Goal: Obtain resource: Download file/media

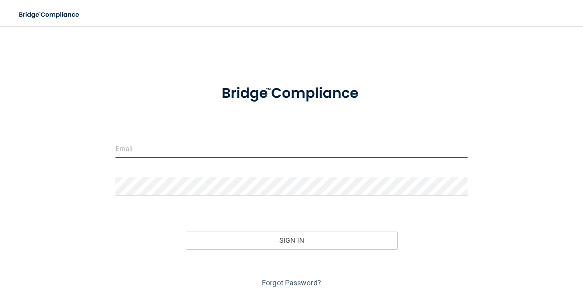
click at [243, 145] on input "email" at bounding box center [291, 149] width 352 height 18
type input "otiliasgardens@yahoo.com"
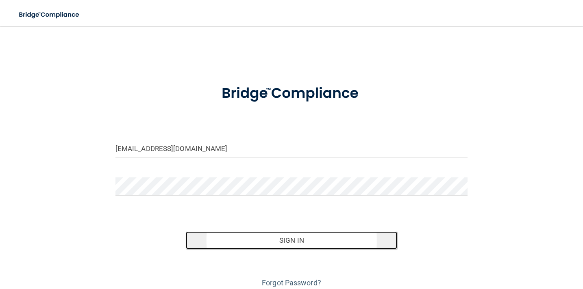
click at [281, 237] on button "Sign In" at bounding box center [291, 241] width 211 height 18
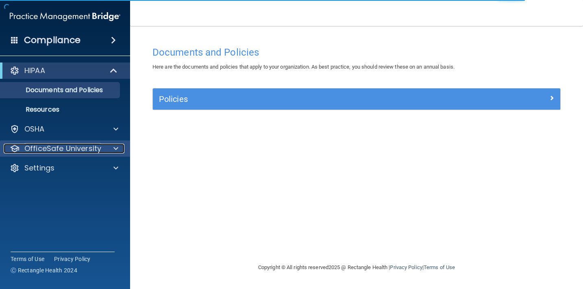
click at [109, 150] on div at bounding box center [114, 149] width 20 height 10
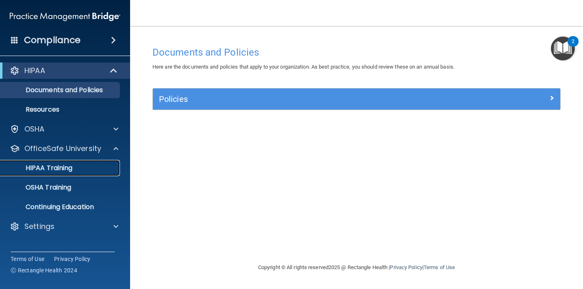
click at [91, 167] on div "HIPAA Training" at bounding box center [60, 168] width 111 height 8
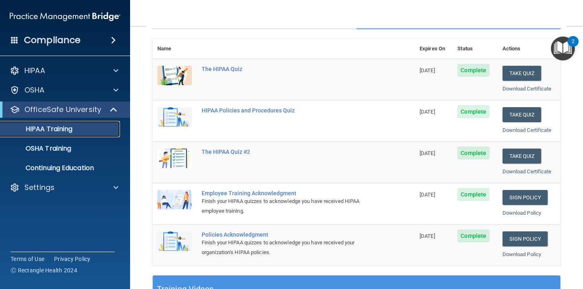
scroll to position [85, 0]
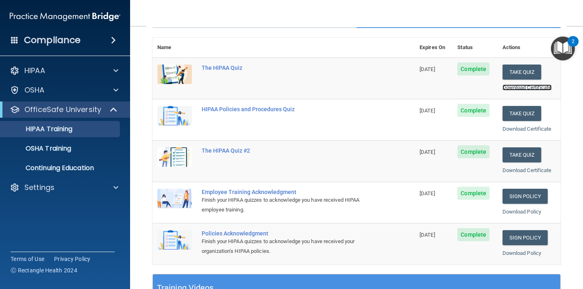
click at [517, 88] on link "Download Certificate" at bounding box center [526, 87] width 49 height 6
click at [518, 129] on link "Download Certificate" at bounding box center [526, 129] width 49 height 6
click at [511, 169] on link "Download Certificate" at bounding box center [526, 170] width 49 height 6
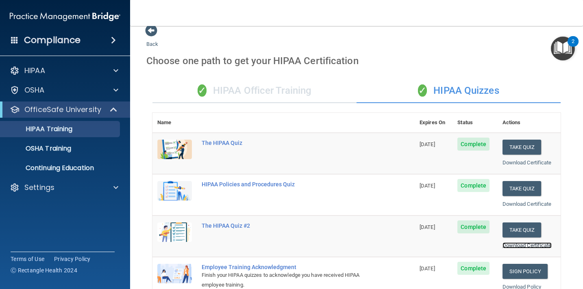
scroll to position [0, 0]
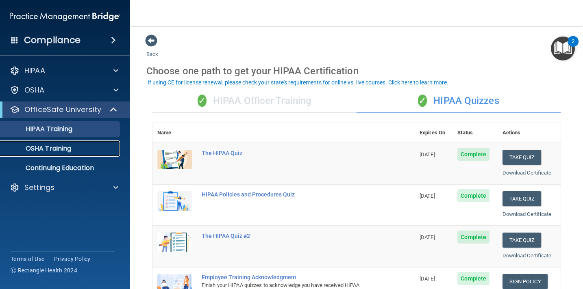
click at [62, 151] on p "OSHA Training" at bounding box center [38, 149] width 66 height 8
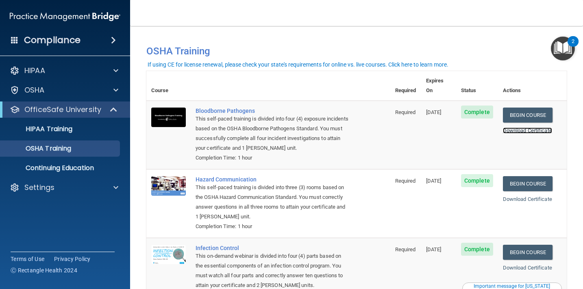
click at [532, 128] on link "Download Certificate" at bounding box center [526, 131] width 49 height 6
click at [526, 196] on link "Download Certificate" at bounding box center [526, 199] width 49 height 6
click at [526, 265] on link "Download Certificate" at bounding box center [526, 268] width 49 height 6
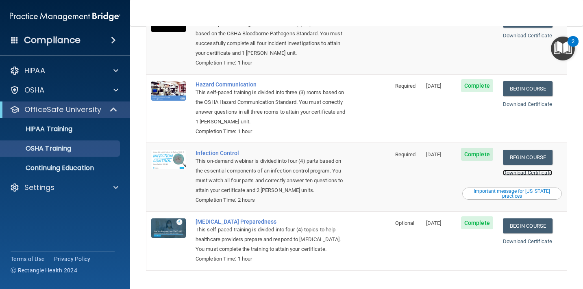
scroll to position [109, 0]
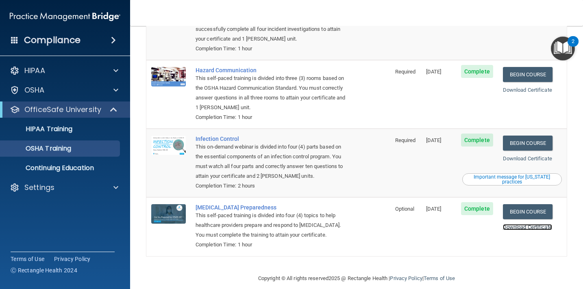
click at [525, 224] on link "Download Certificate" at bounding box center [526, 227] width 49 height 6
click at [517, 175] on div "Important message for California practices" at bounding box center [511, 180] width 97 height 10
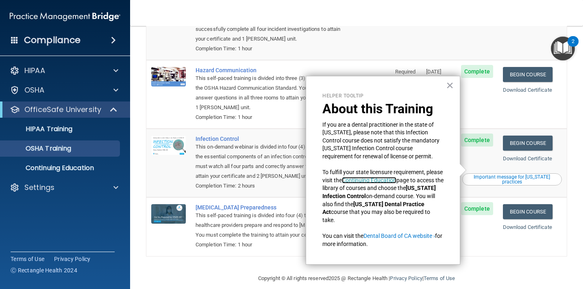
click at [388, 181] on link "Continuing Education" at bounding box center [369, 180] width 54 height 6
click at [451, 86] on button "×" at bounding box center [450, 85] width 8 height 13
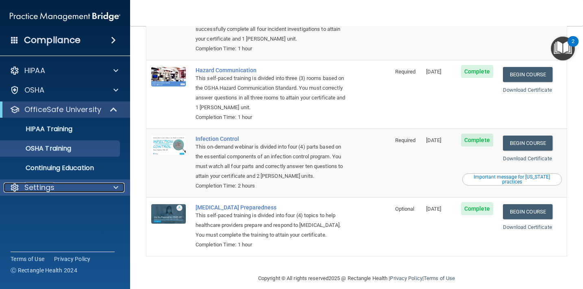
click at [47, 192] on p "Settings" at bounding box center [39, 188] width 30 height 10
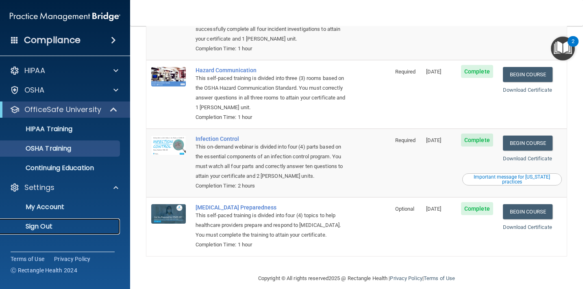
click at [52, 225] on p "Sign Out" at bounding box center [60, 227] width 111 height 8
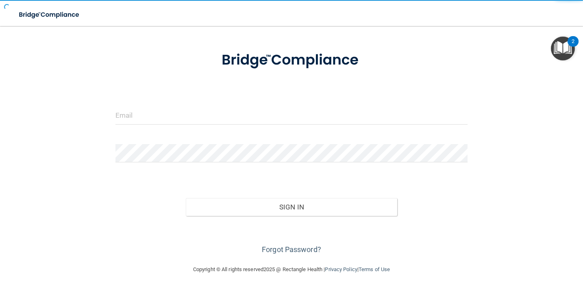
scroll to position [33, 0]
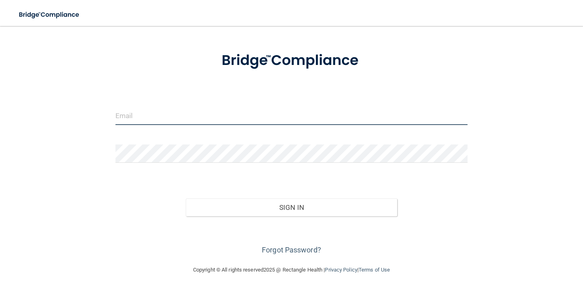
click at [158, 119] on input "email" at bounding box center [291, 116] width 352 height 18
click at [196, 121] on input "jstroh07@gmail.com" at bounding box center [291, 116] width 352 height 18
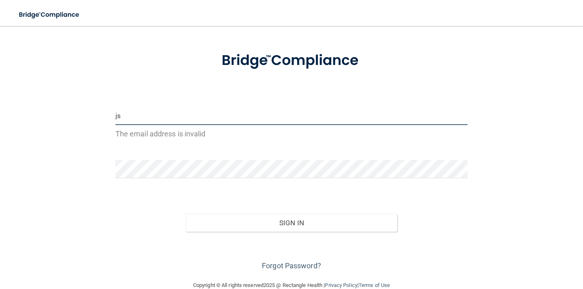
type input "j"
type input "mary.nguyen875@gmail.com"
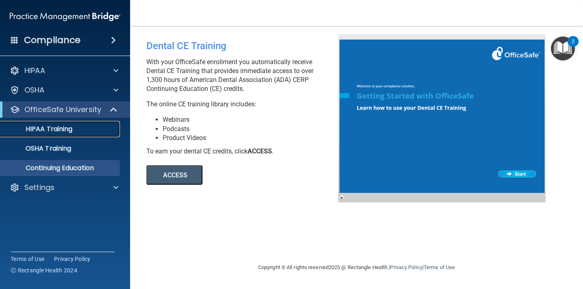
click at [67, 132] on p "HIPAA Training" at bounding box center [38, 129] width 67 height 8
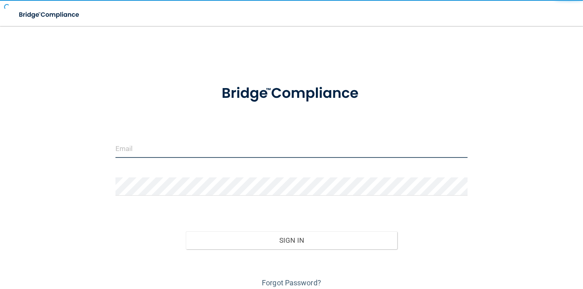
click at [153, 154] on input "email" at bounding box center [291, 149] width 352 height 18
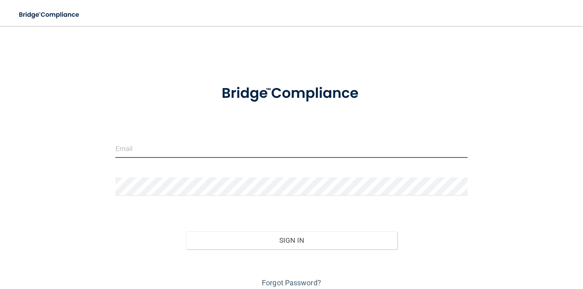
type input "[EMAIL_ADDRESS][DOMAIN_NAME]"
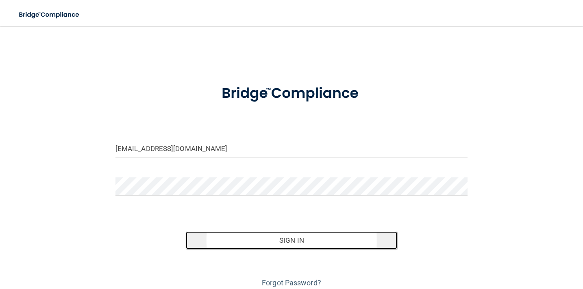
click at [214, 243] on button "Sign In" at bounding box center [291, 241] width 211 height 18
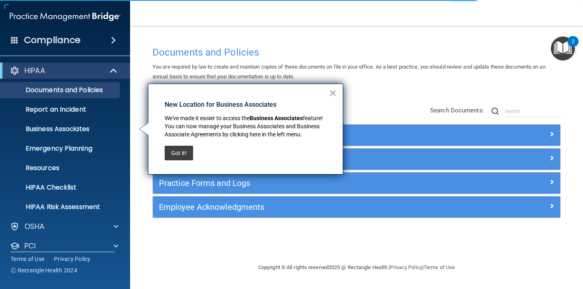
click at [331, 95] on button "×" at bounding box center [333, 93] width 8 height 13
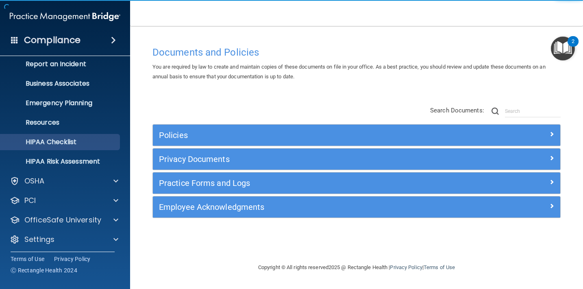
scroll to position [48, 0]
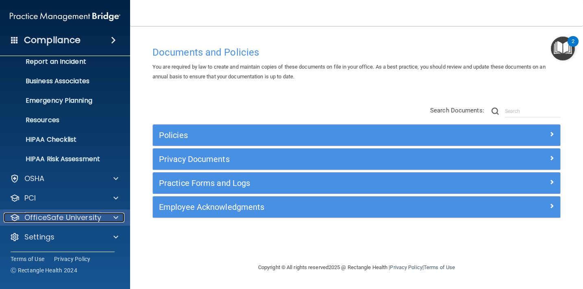
click at [89, 221] on p "OfficeSafe University" at bounding box center [62, 218] width 77 height 10
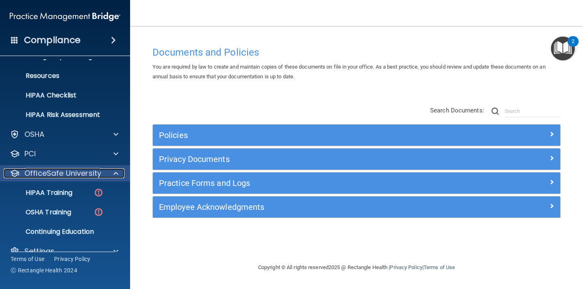
scroll to position [106, 0]
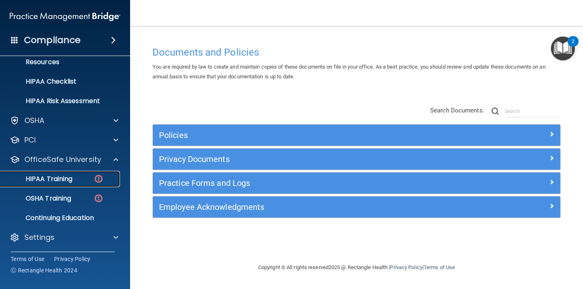
click at [74, 179] on div "HIPAA Training" at bounding box center [60, 179] width 111 height 8
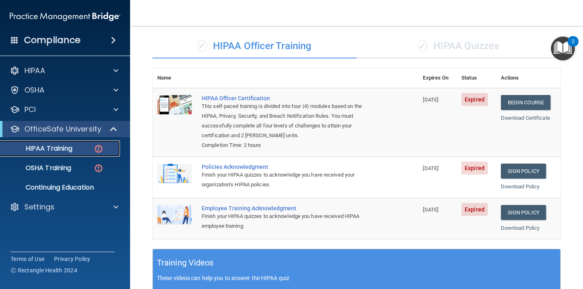
scroll to position [57, 0]
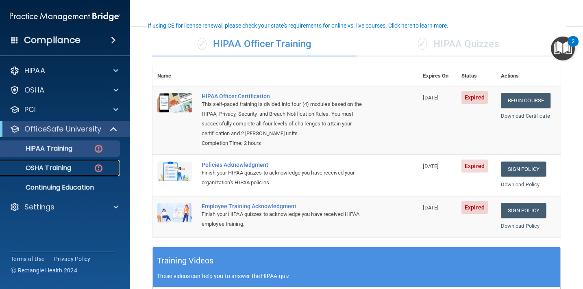
click at [82, 165] on div "OSHA Training" at bounding box center [60, 168] width 111 height 8
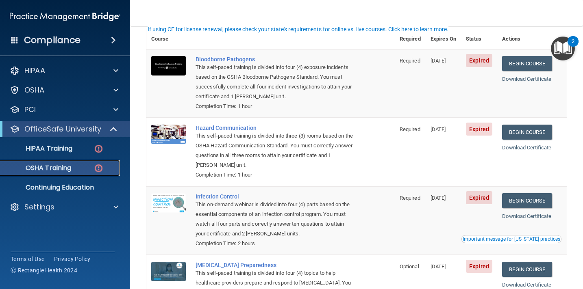
scroll to position [132, 0]
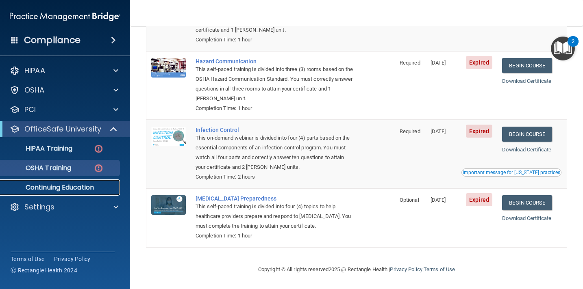
click at [76, 187] on p "Continuing Education" at bounding box center [60, 188] width 111 height 8
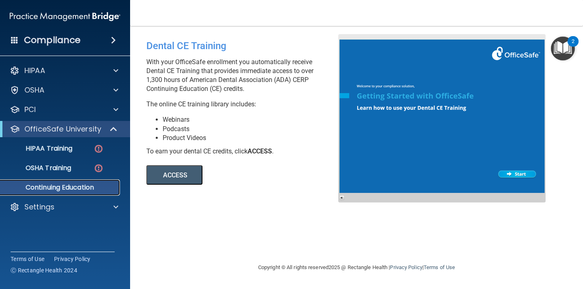
click at [75, 188] on p "Continuing Education" at bounding box center [60, 188] width 111 height 8
click at [81, 189] on p "Continuing Education" at bounding box center [60, 188] width 111 height 8
click at [44, 152] on p "HIPAA Training" at bounding box center [38, 149] width 67 height 8
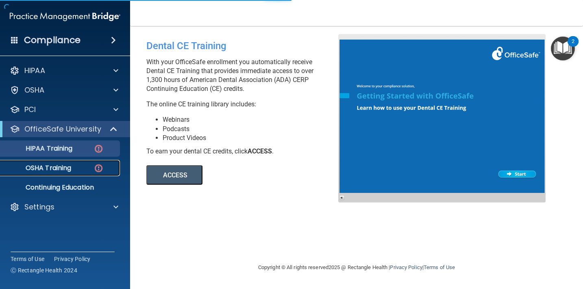
click at [45, 168] on p "OSHA Training" at bounding box center [38, 168] width 66 height 8
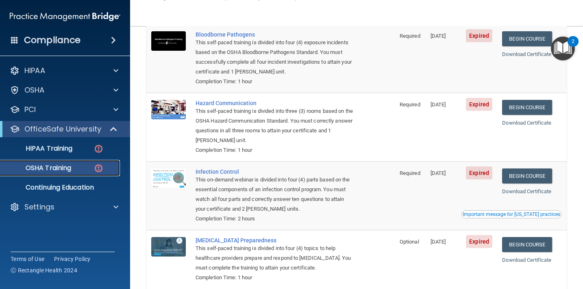
scroll to position [90, 0]
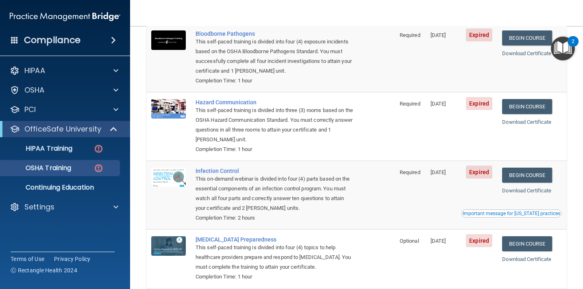
click at [521, 215] on div "Important message for California practices" at bounding box center [510, 213] width 97 height 5
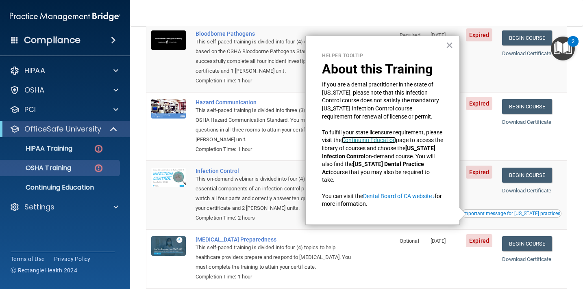
click at [378, 141] on link "Continuing Education" at bounding box center [368, 140] width 54 height 6
click at [449, 45] on button "×" at bounding box center [449, 45] width 8 height 13
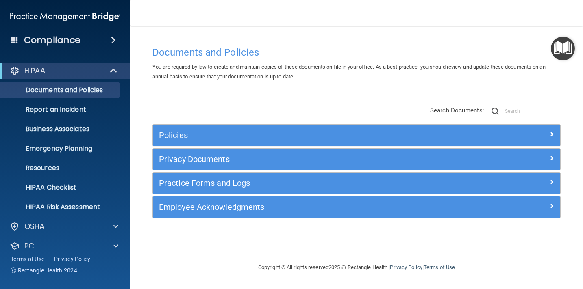
scroll to position [48, 0]
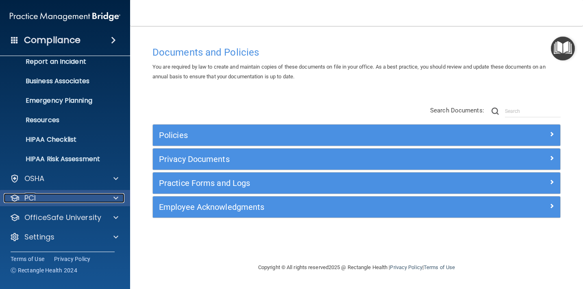
click at [80, 199] on div "PCI" at bounding box center [54, 198] width 101 height 10
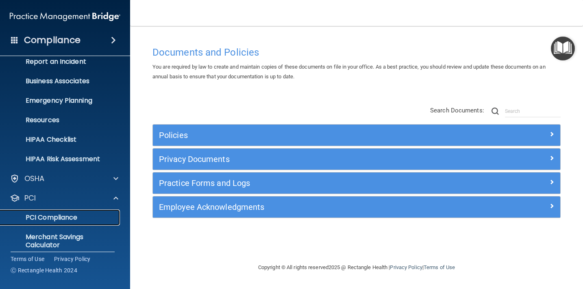
click at [70, 223] on link "PCI Compliance" at bounding box center [56, 218] width 128 height 16
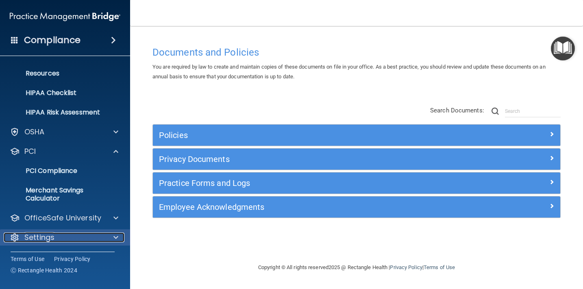
click at [115, 237] on span at bounding box center [115, 238] width 5 height 10
click at [39, 238] on p "Settings" at bounding box center [39, 238] width 30 height 10
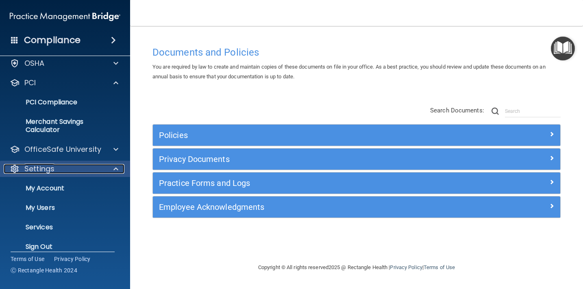
scroll to position [173, 0]
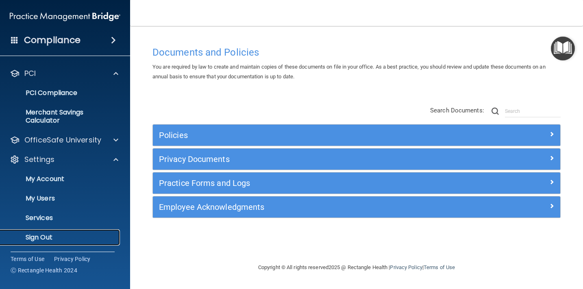
click at [41, 239] on p "Sign Out" at bounding box center [60, 238] width 111 height 8
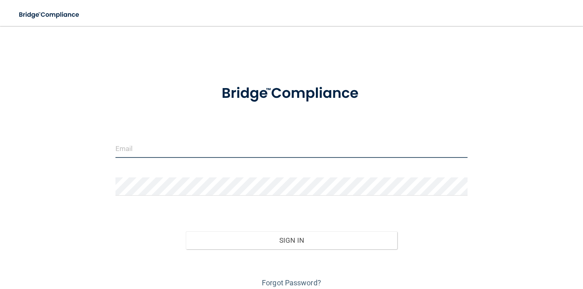
click at [173, 154] on input "email" at bounding box center [291, 149] width 352 height 18
type input "[EMAIL_ADDRESS][DOMAIN_NAME]"
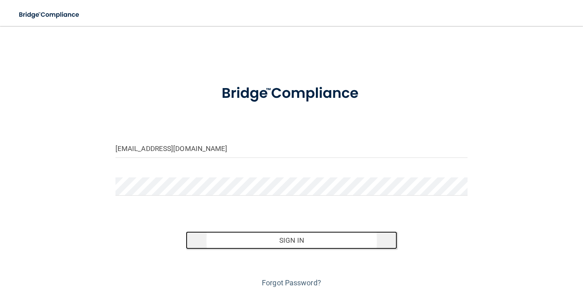
click at [197, 237] on button "Sign In" at bounding box center [291, 241] width 211 height 18
click at [197, 237] on div "otiliasgardens@yahoo.com Invalid email/password. You don't have permission to a…" at bounding box center [291, 162] width 550 height 256
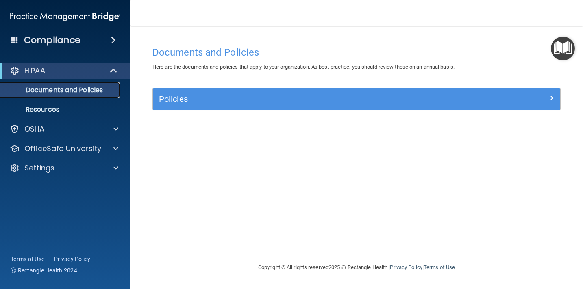
click at [100, 91] on p "Documents and Policies" at bounding box center [60, 90] width 111 height 8
click at [63, 109] on p "Resources" at bounding box center [60, 110] width 111 height 8
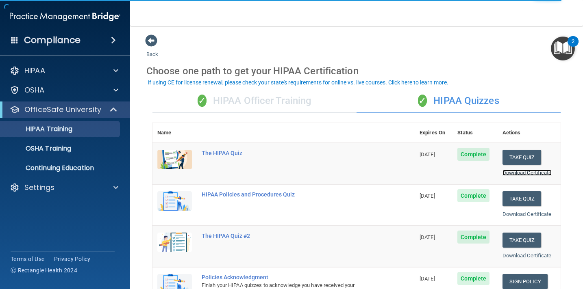
click at [524, 172] on link "Download Certificate" at bounding box center [526, 173] width 49 height 6
